Goal: Transaction & Acquisition: Purchase product/service

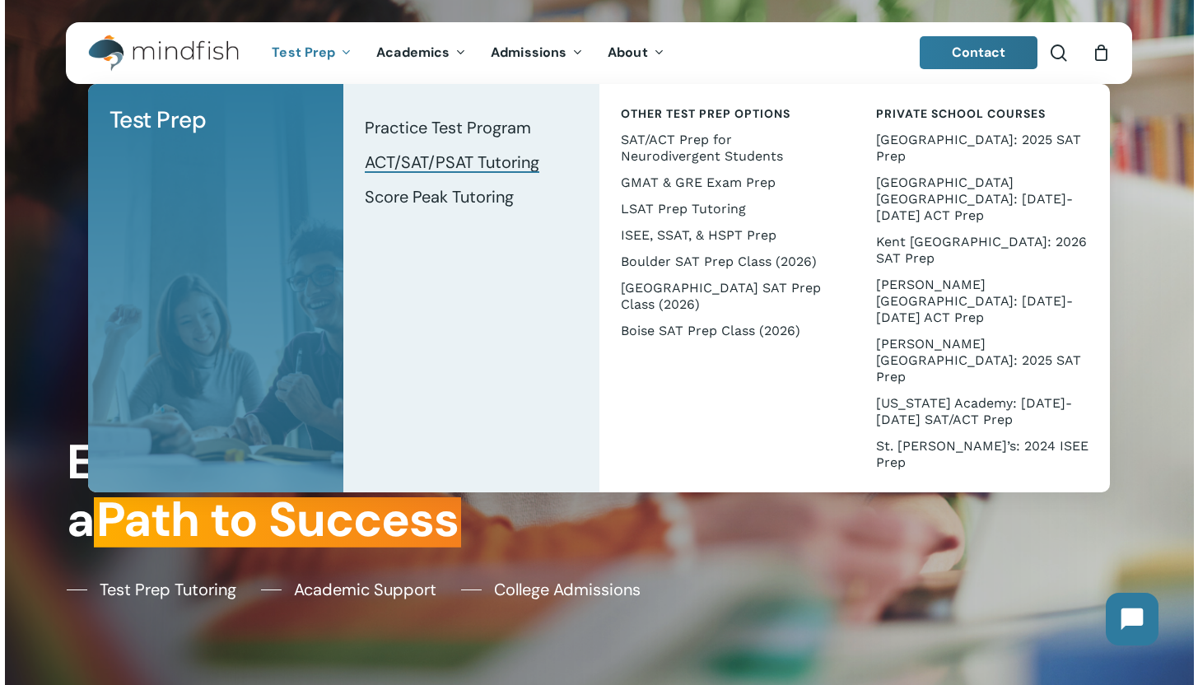
click at [384, 157] on span "ACT/SAT/PSAT Tutoring" at bounding box center [452, 161] width 174 height 21
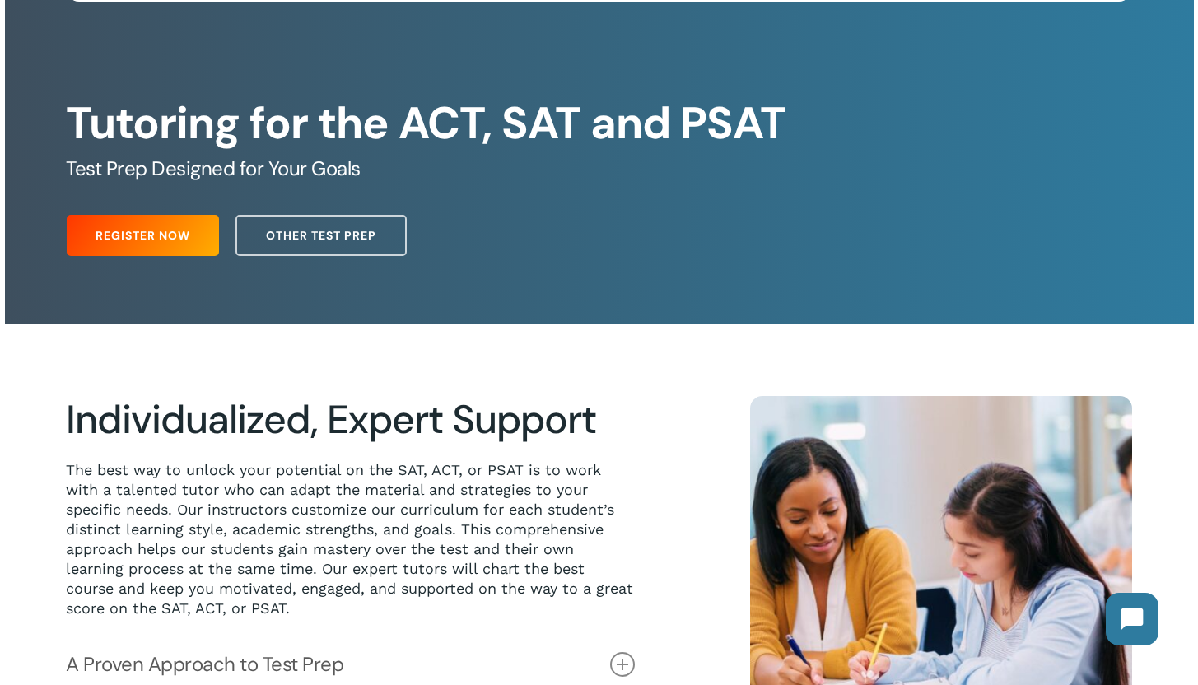
scroll to position [83, 0]
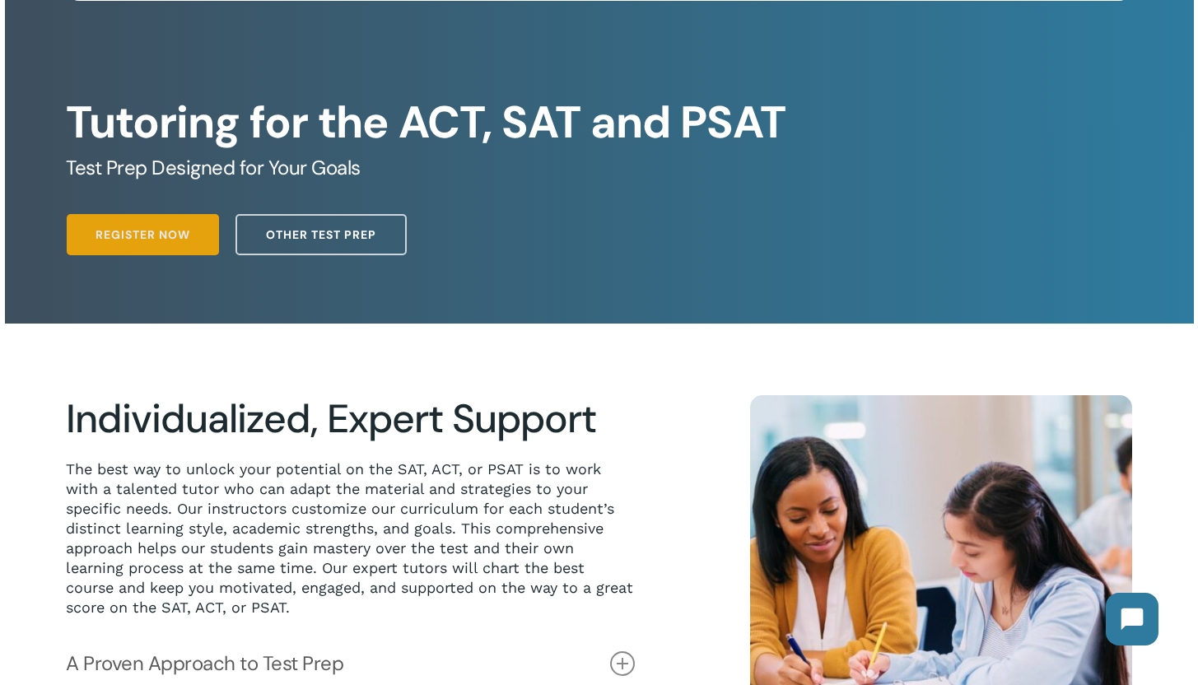
click at [189, 243] on span "Register Now" at bounding box center [142, 234] width 95 height 16
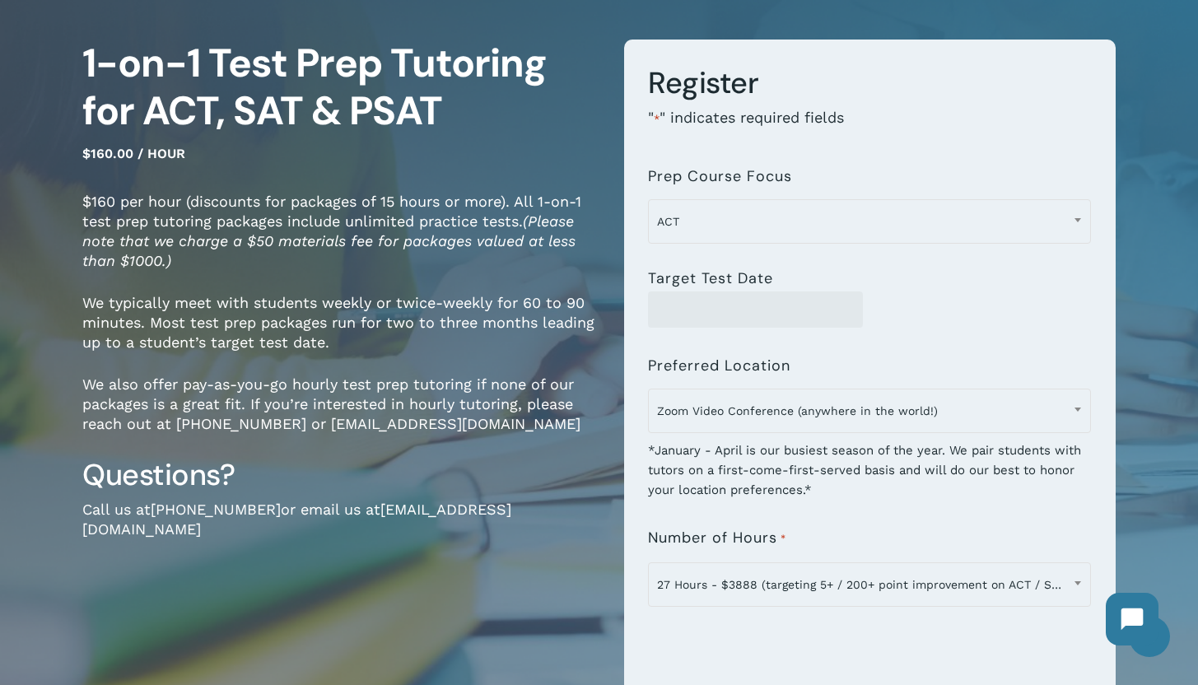
scroll to position [133, 0]
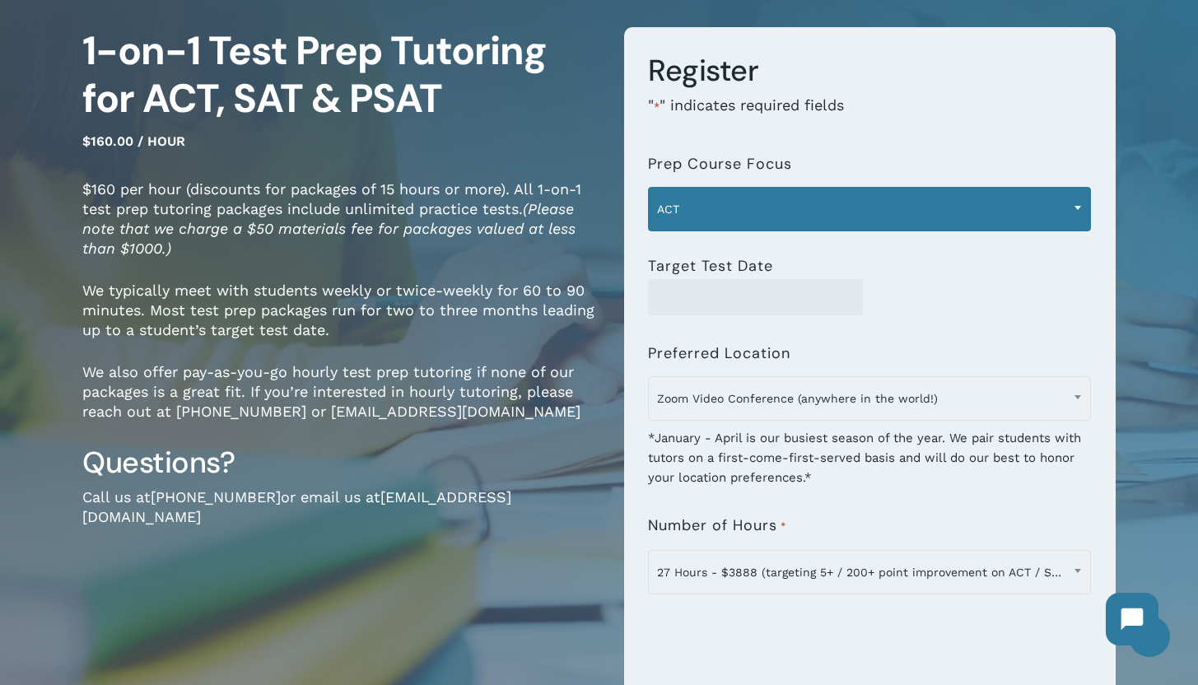
click at [756, 201] on span "ACT" at bounding box center [869, 209] width 441 height 35
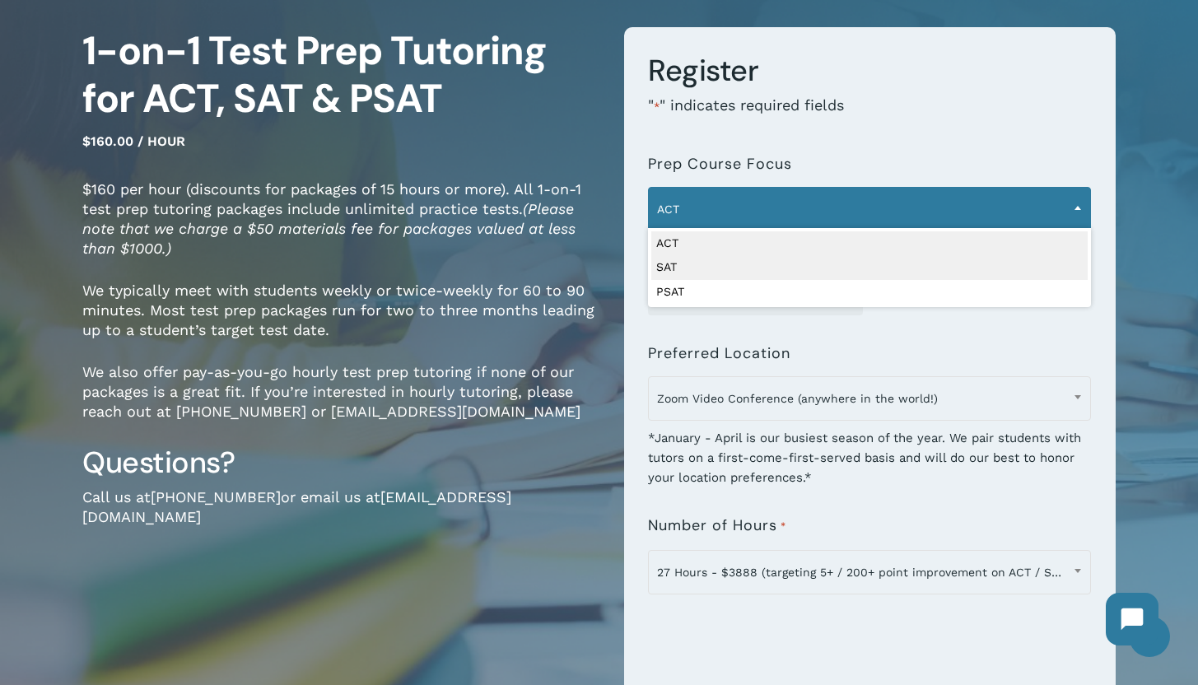
select select "***"
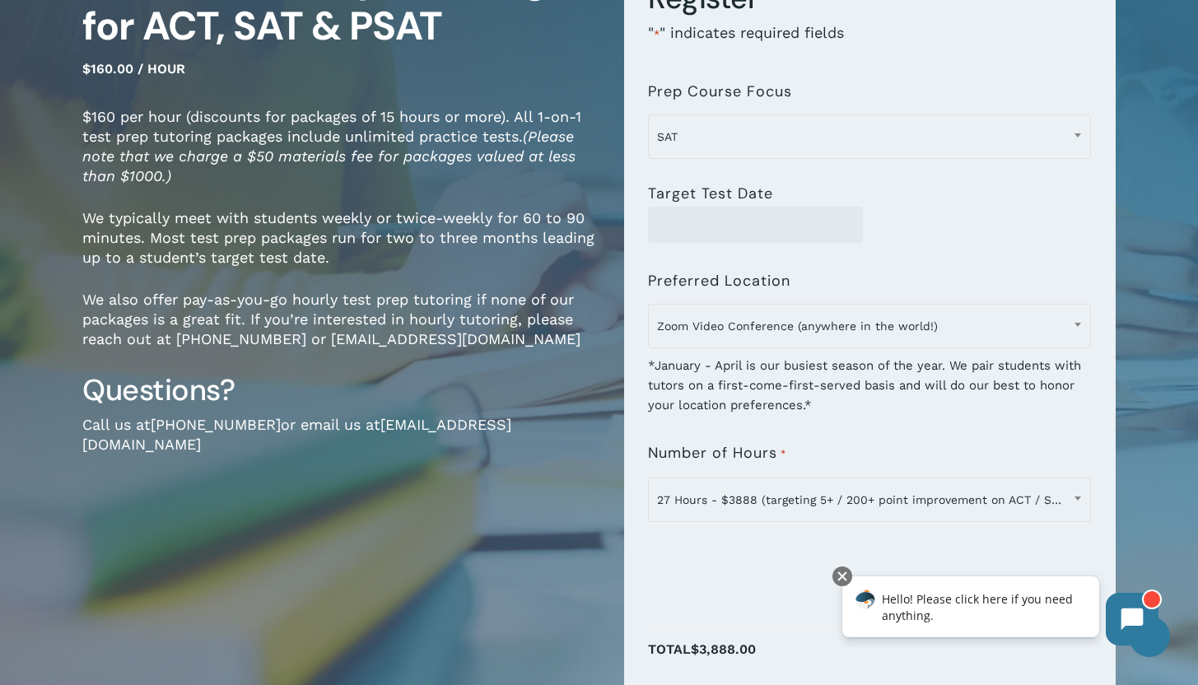
scroll to position [275, 0]
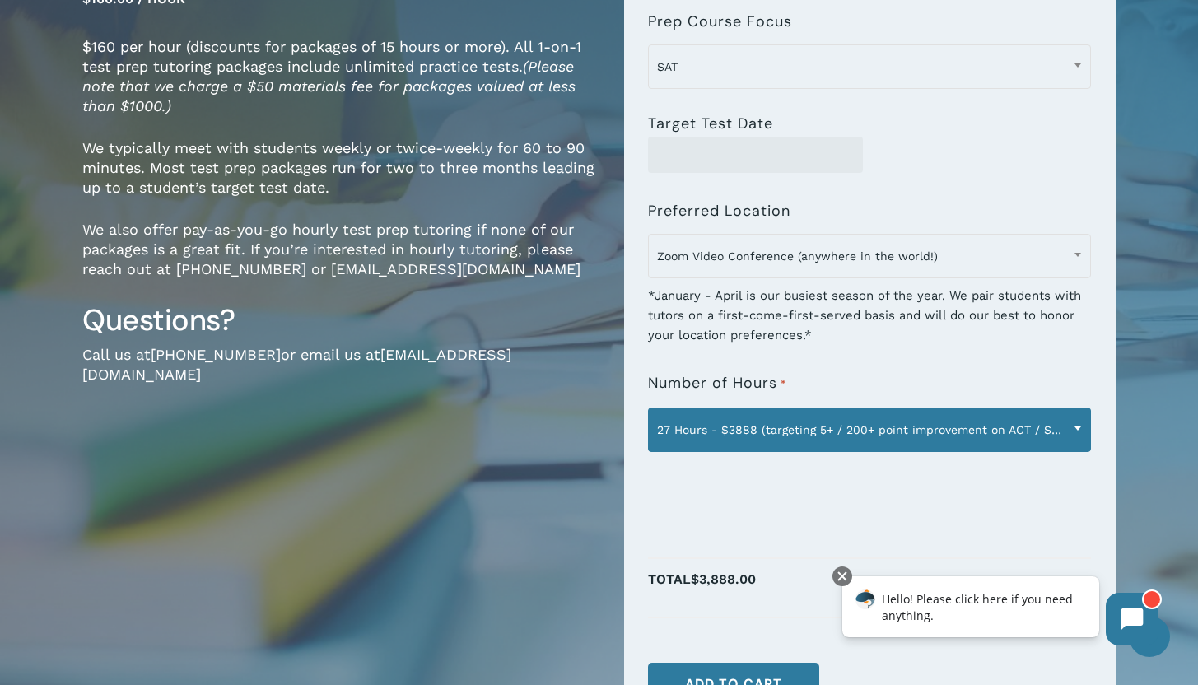
click at [794, 432] on span "27 Hours - $3888 (targeting 5+ / 200+ point improvement on ACT / SAT; reg. $432…" at bounding box center [869, 429] width 441 height 35
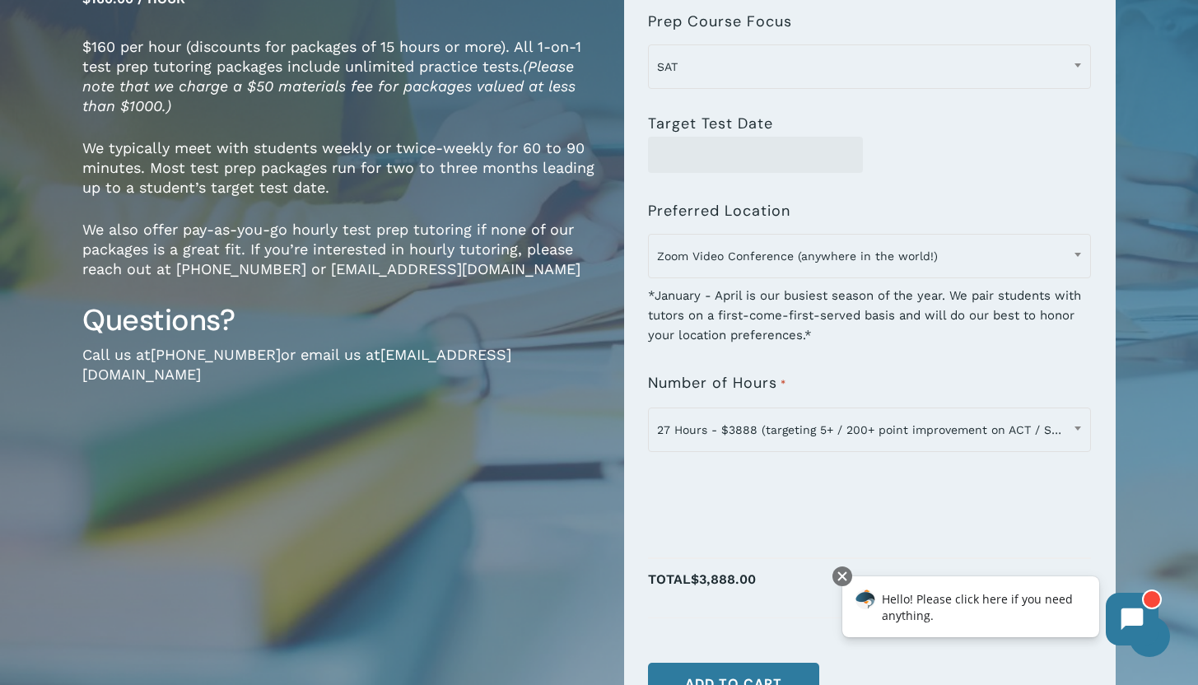
click at [467, 523] on div "1-on-1 Test Prep Tutoring for ACT, SAT & PSAT $160.00 / hour $160 per hour (dis…" at bounding box center [340, 322] width 517 height 875
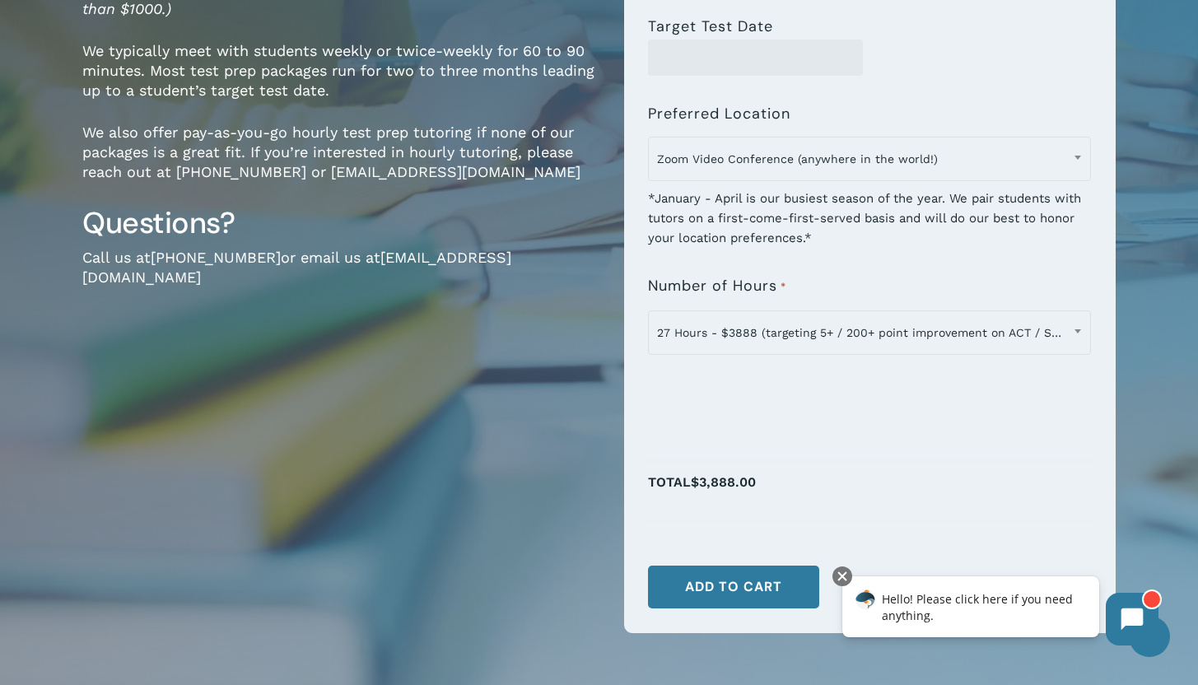
scroll to position [392, 0]
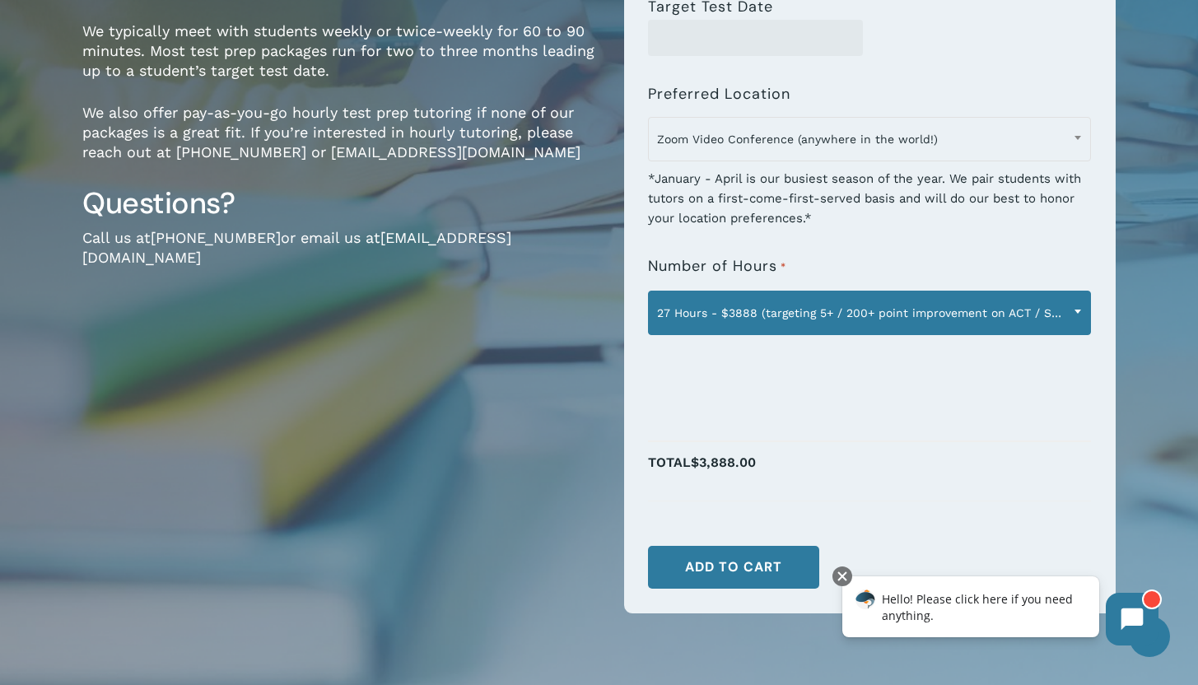
click at [822, 300] on span "27 Hours - $3888 (targeting 5+ / 200+ point improvement on ACT / SAT; reg. $432…" at bounding box center [869, 312] width 441 height 35
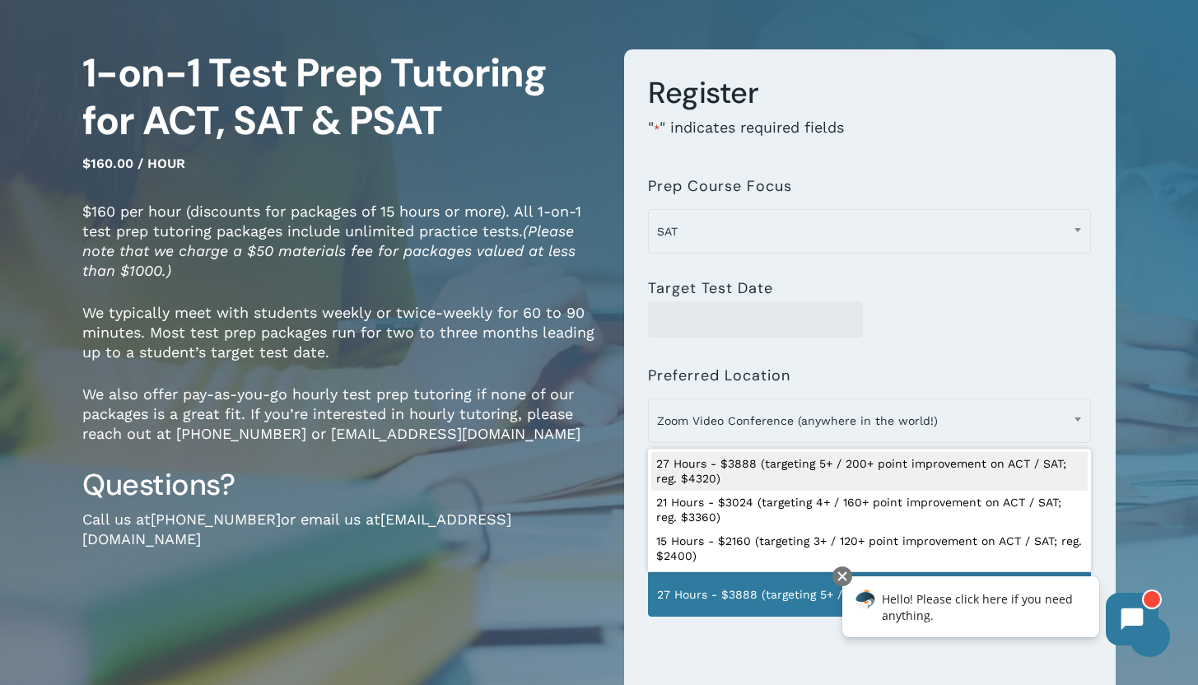
scroll to position [113, 0]
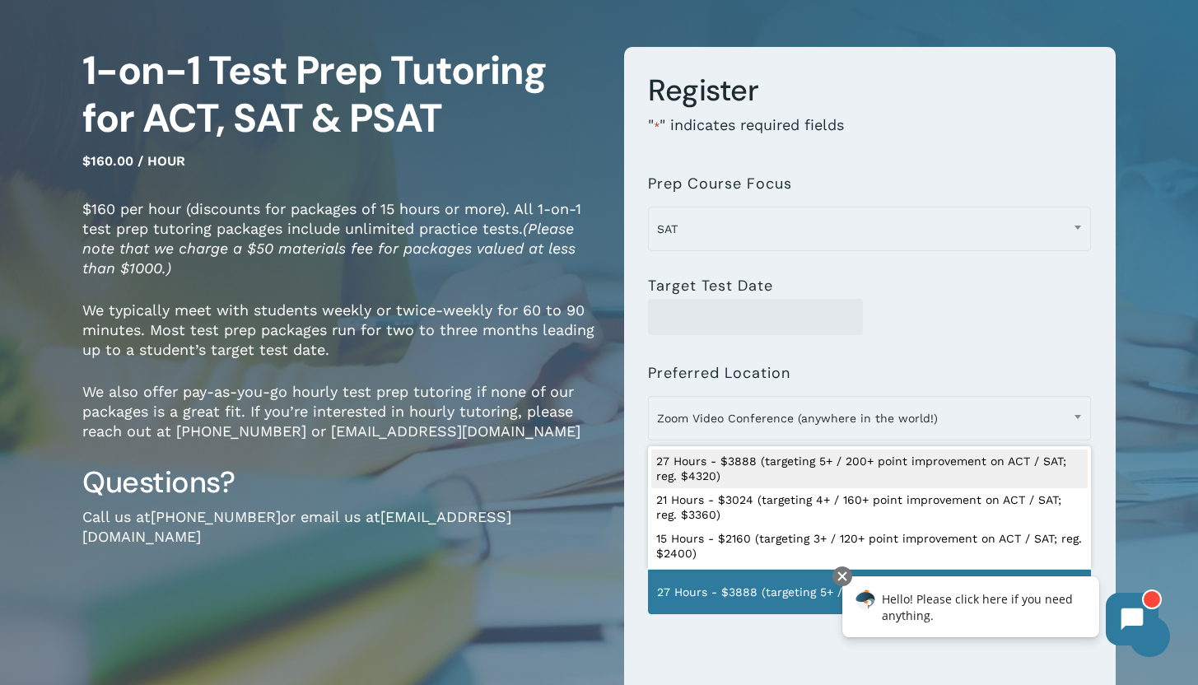
click at [885, 295] on div "Target Test Date" at bounding box center [869, 298] width 443 height 74
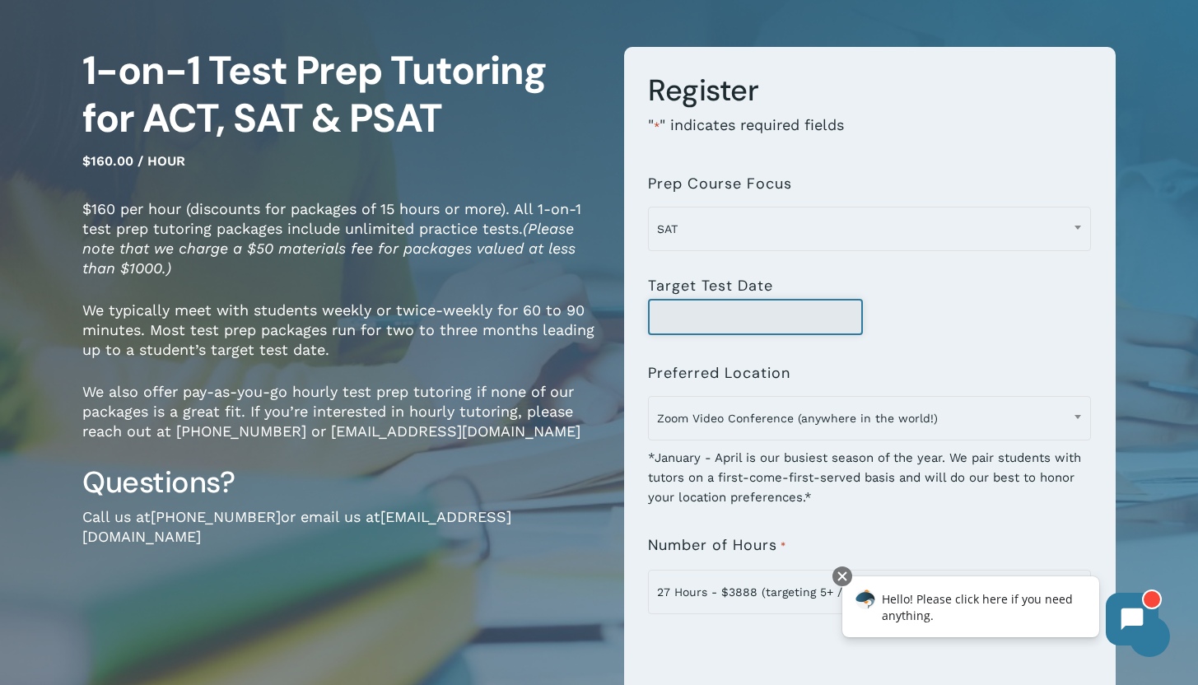
click at [819, 305] on input "Target Test Date" at bounding box center [755, 317] width 215 height 36
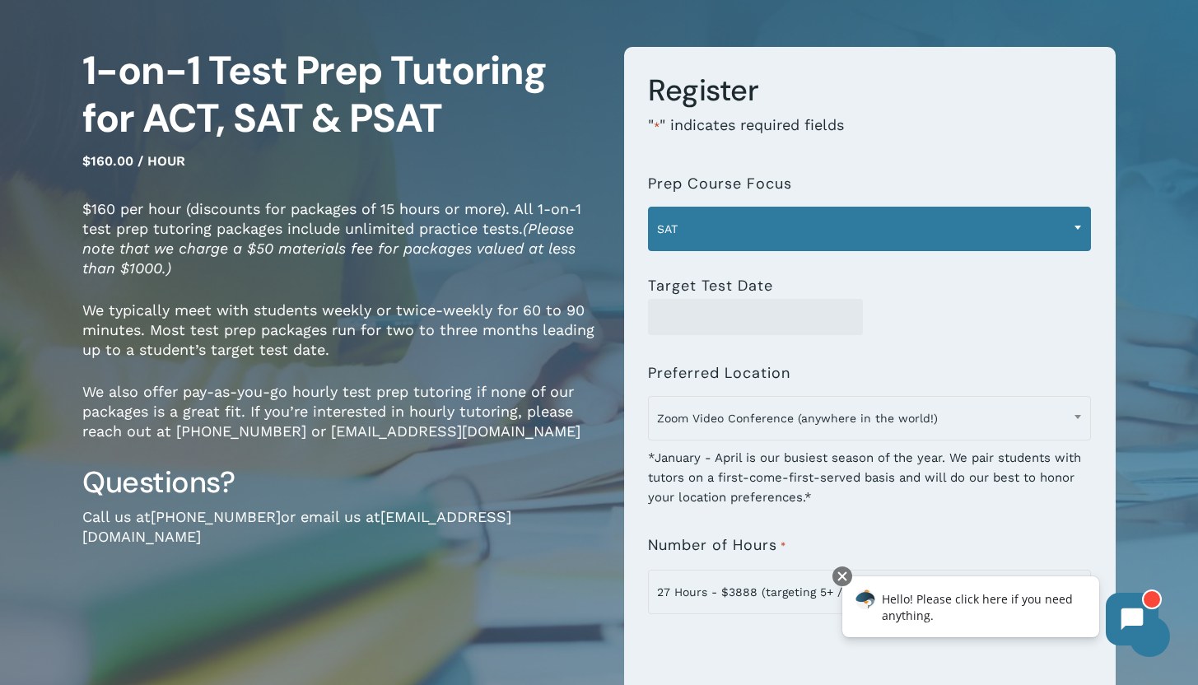
click at [827, 235] on span "SAT" at bounding box center [869, 229] width 441 height 35
click at [826, 235] on span "SAT" at bounding box center [869, 229] width 441 height 35
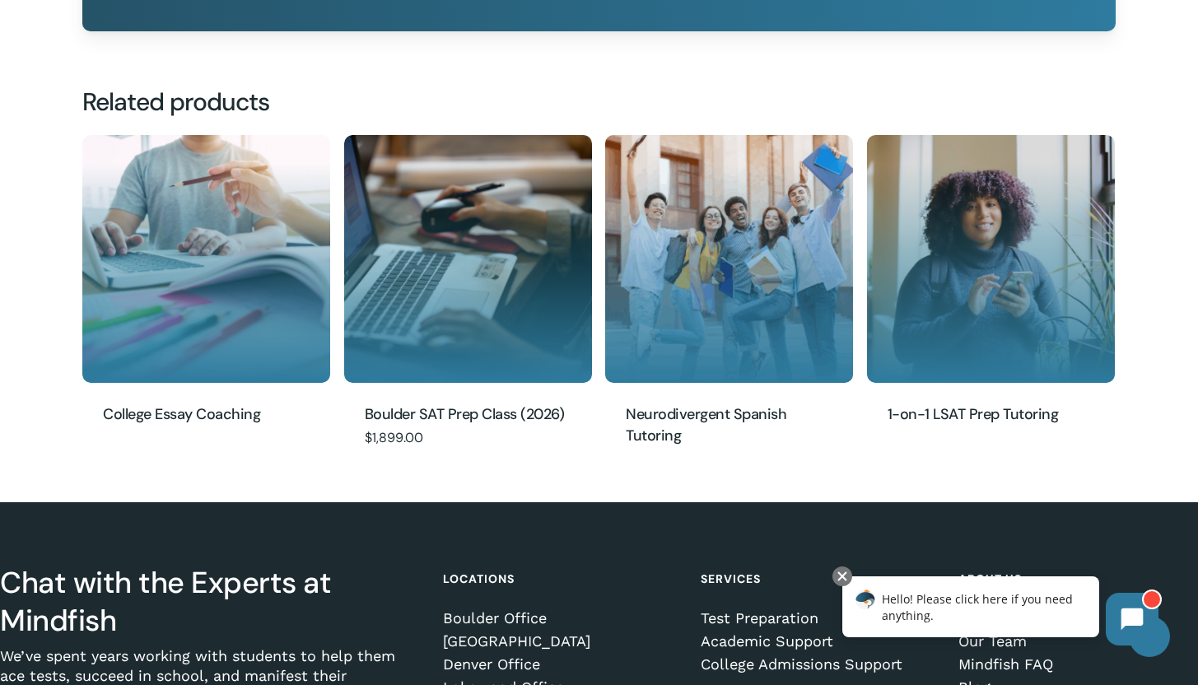
scroll to position [1763, 0]
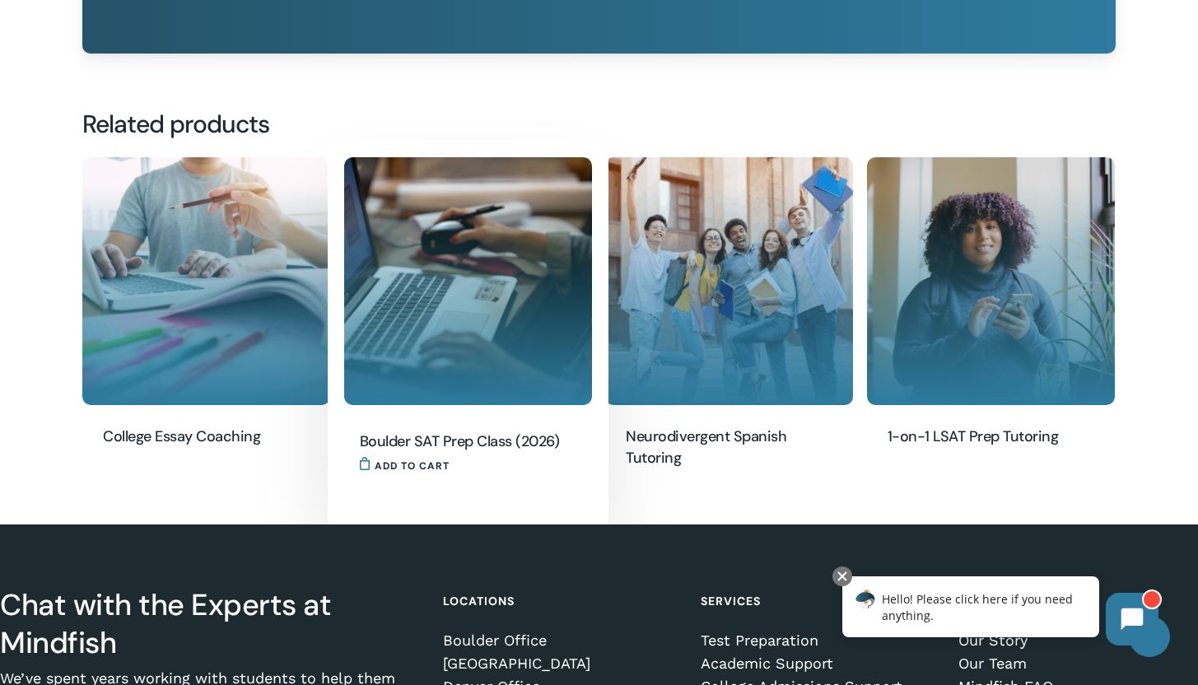
click at [532, 353] on img "Boulder SAT Prep Class (2026)" at bounding box center [468, 281] width 248 height 248
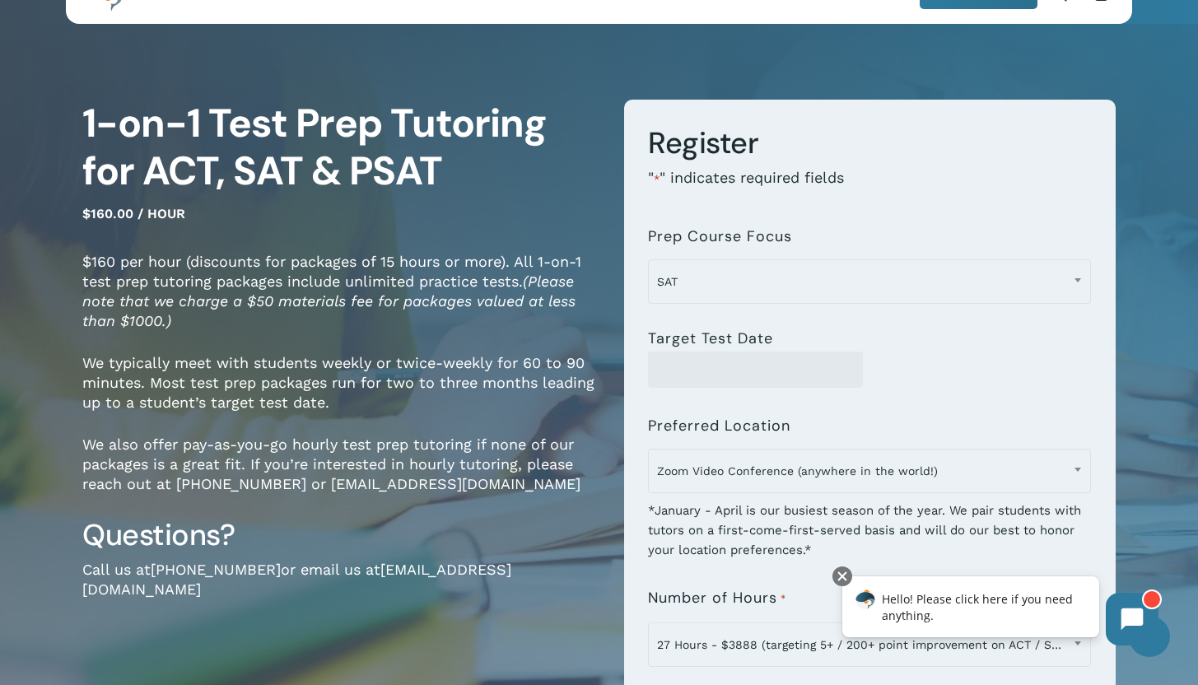
scroll to position [12, 0]
